Goal: Task Accomplishment & Management: Manage account settings

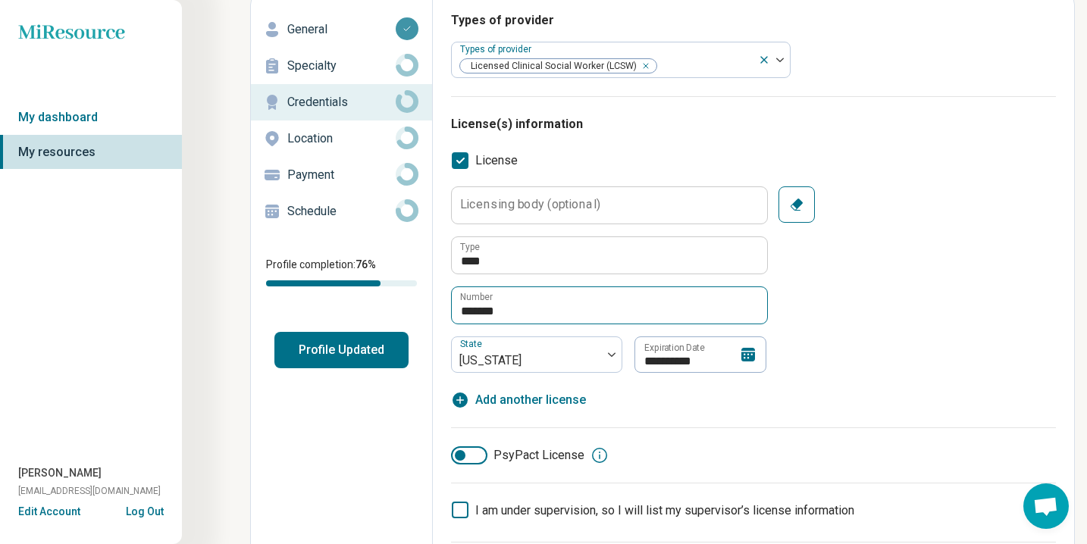
scroll to position [83, 0]
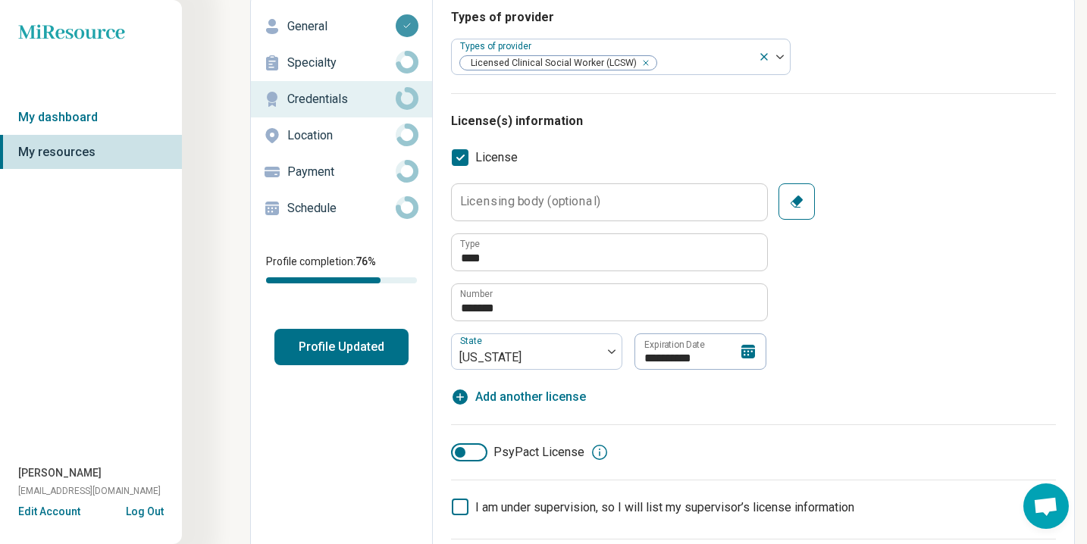
click at [747, 350] on icon at bounding box center [748, 351] width 18 height 18
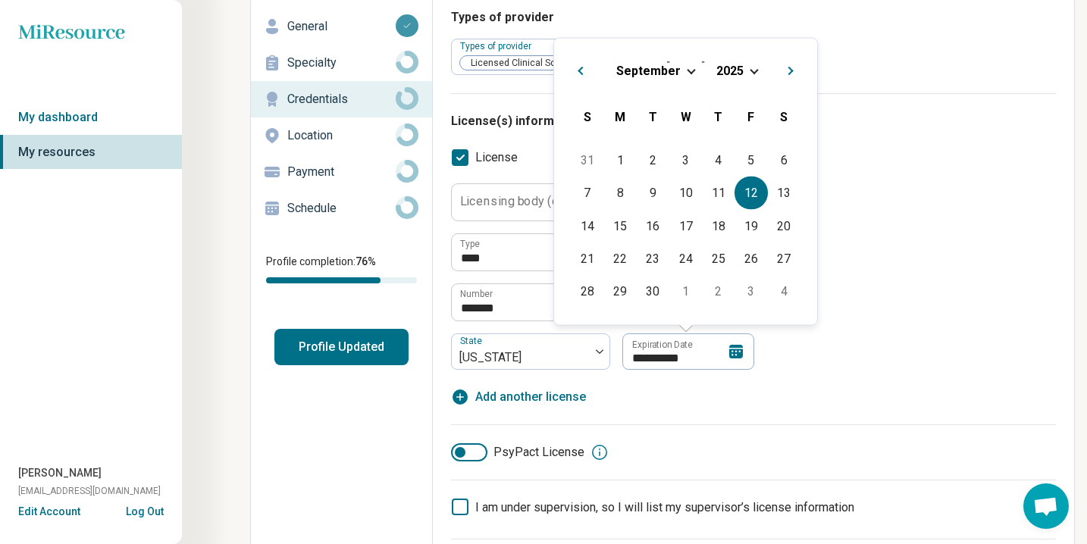
click at [750, 70] on span "Choose Date" at bounding box center [753, 69] width 8 height 8
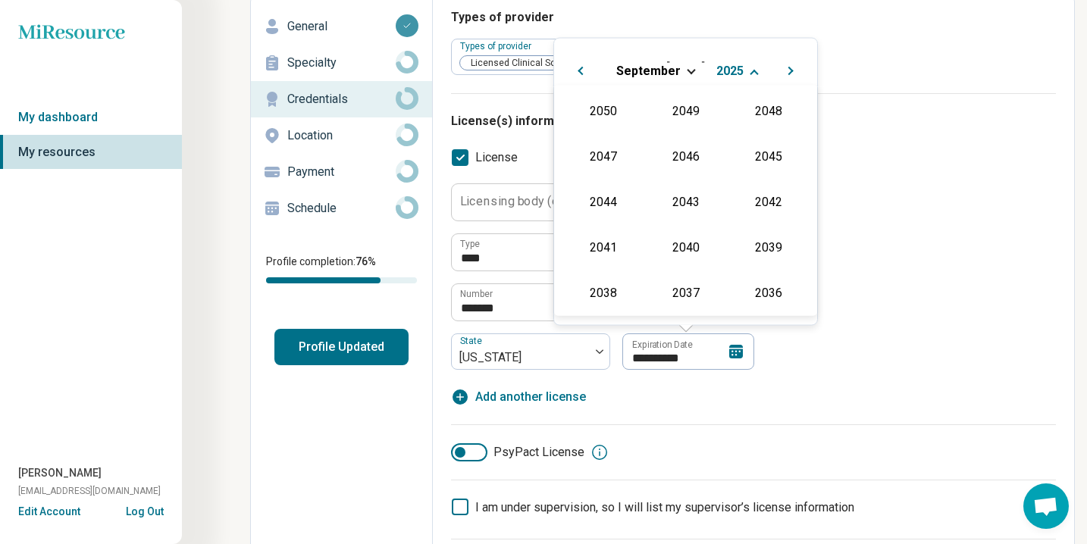
scroll to position [274, 0]
click at [764, 158] on div "2027" at bounding box center [767, 154] width 73 height 27
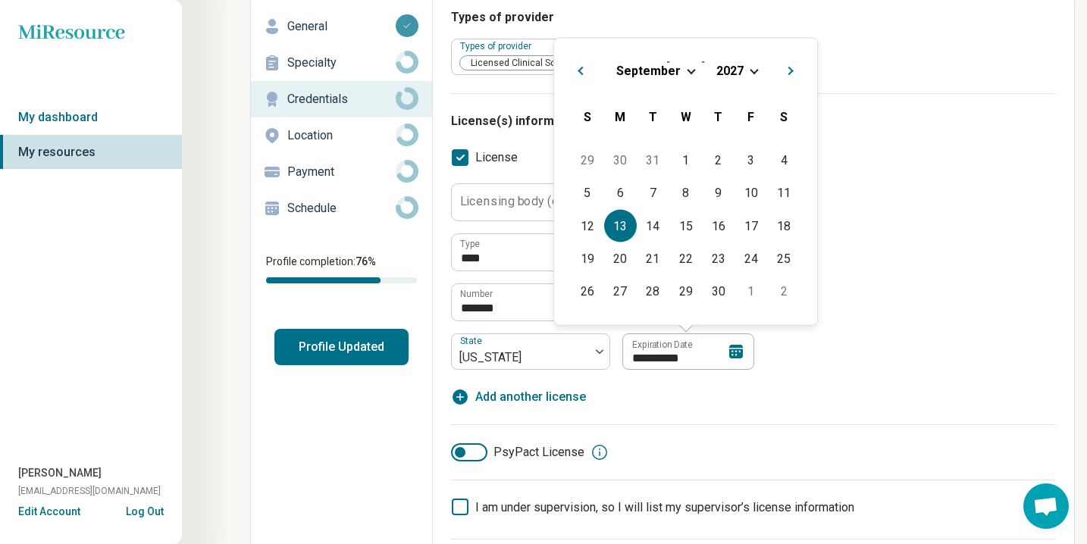
click at [620, 221] on div "13" at bounding box center [620, 225] width 33 height 33
type textarea "*"
type input "**********"
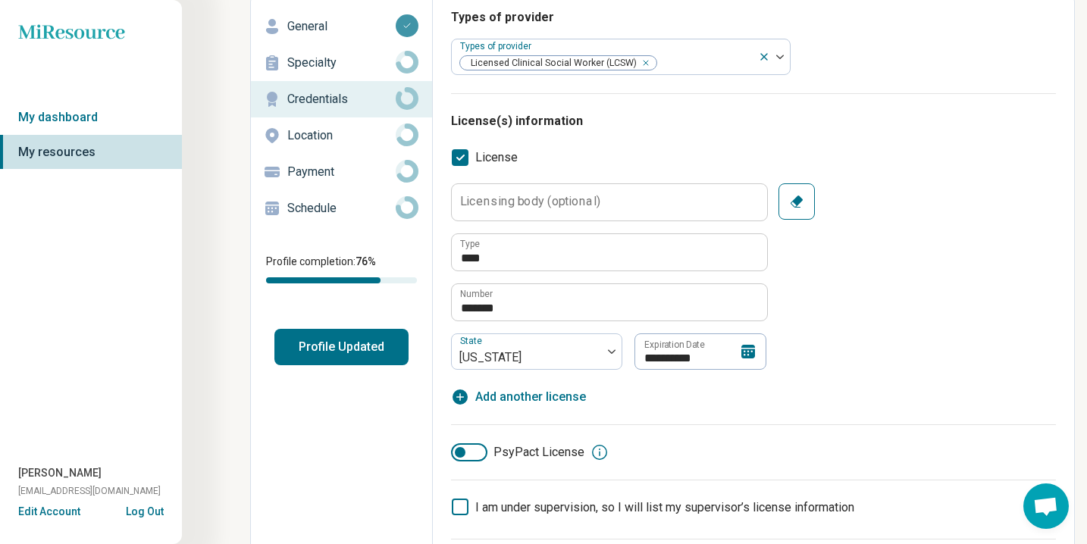
click at [887, 380] on div "**********" at bounding box center [753, 294] width 605 height 223
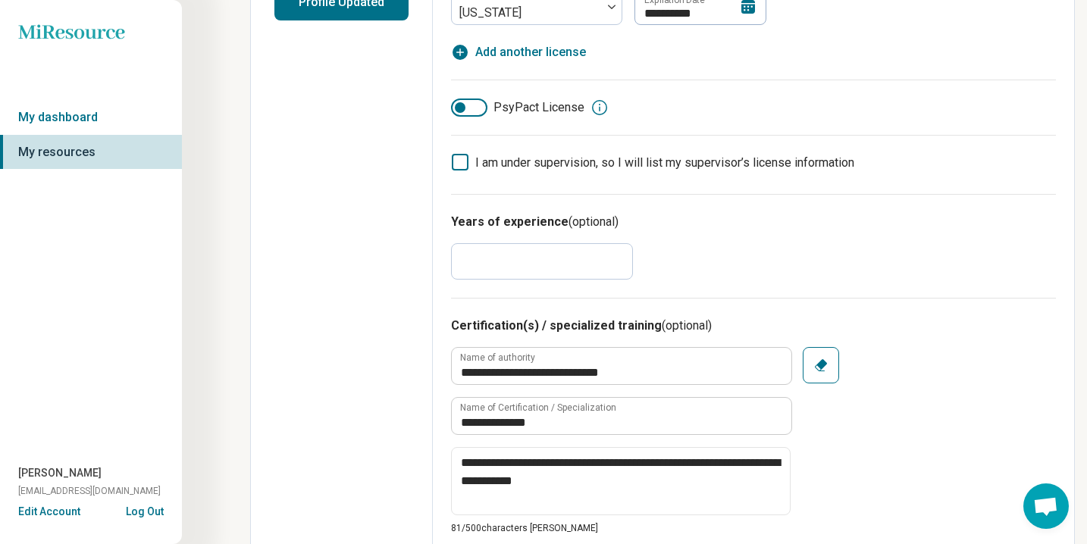
scroll to position [0, 0]
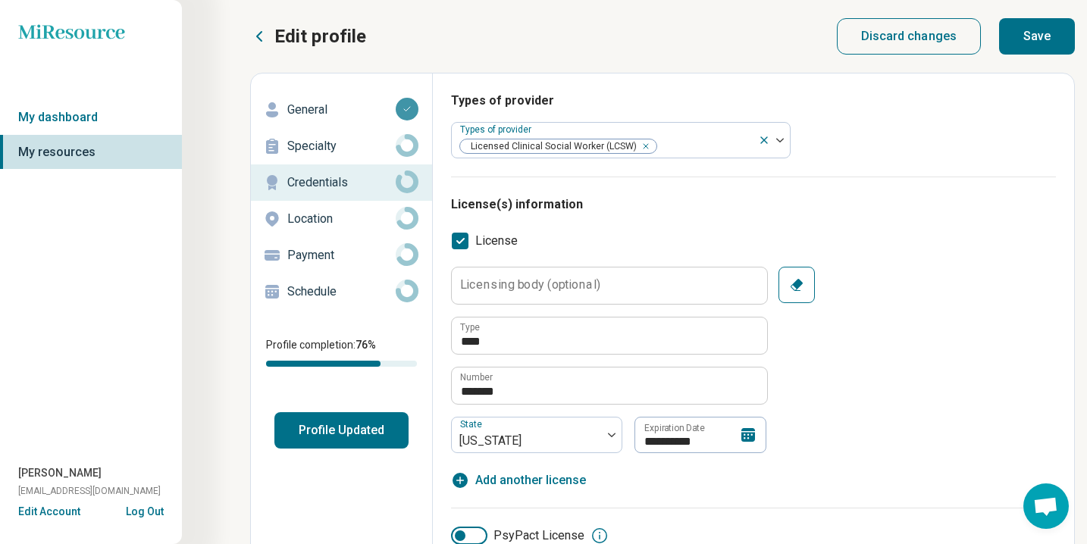
click at [1047, 42] on button "Save" at bounding box center [1037, 36] width 76 height 36
type textarea "*"
click at [99, 113] on link "My dashboard" at bounding box center [91, 117] width 182 height 35
